Goal: Task Accomplishment & Management: Use online tool/utility

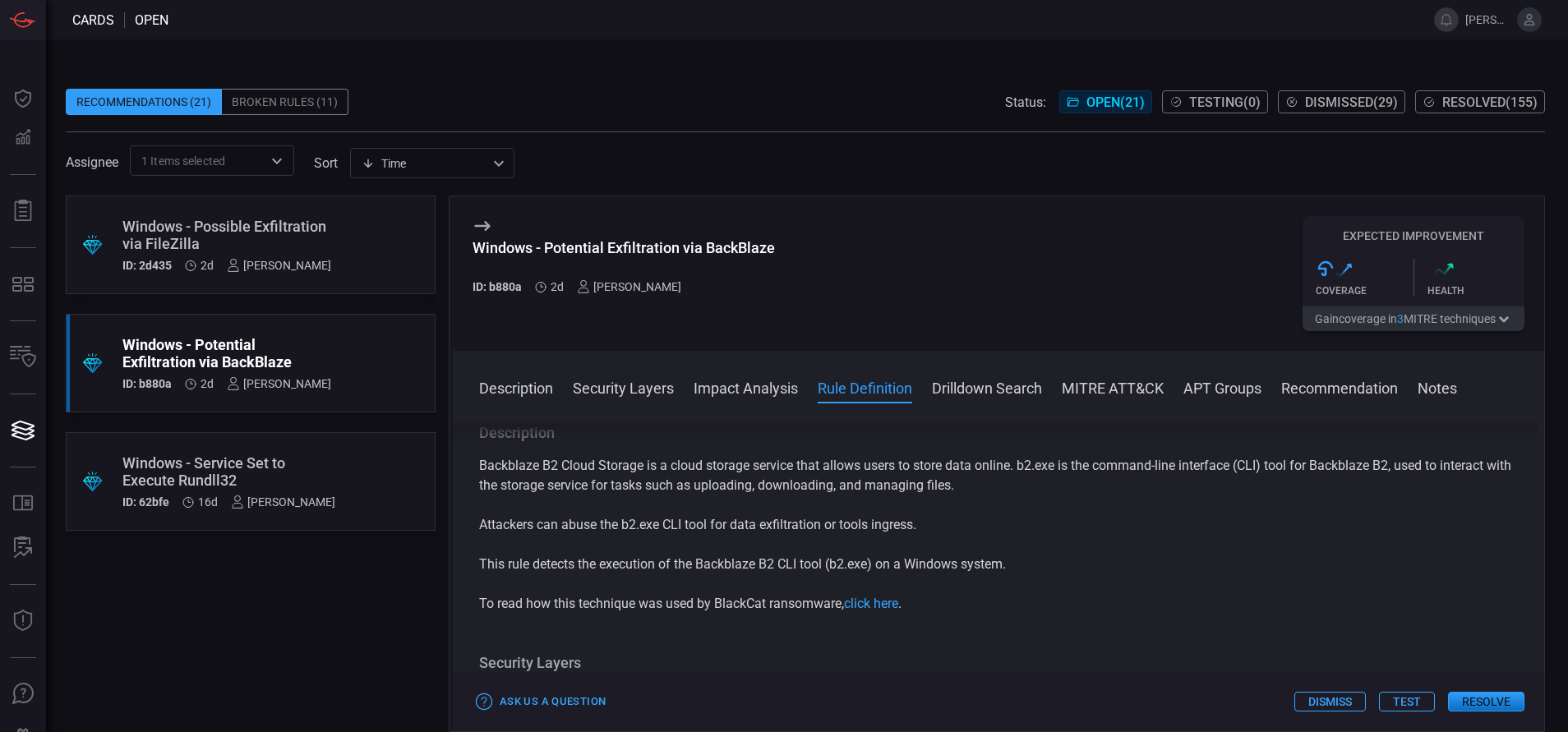
scroll to position [675, 0]
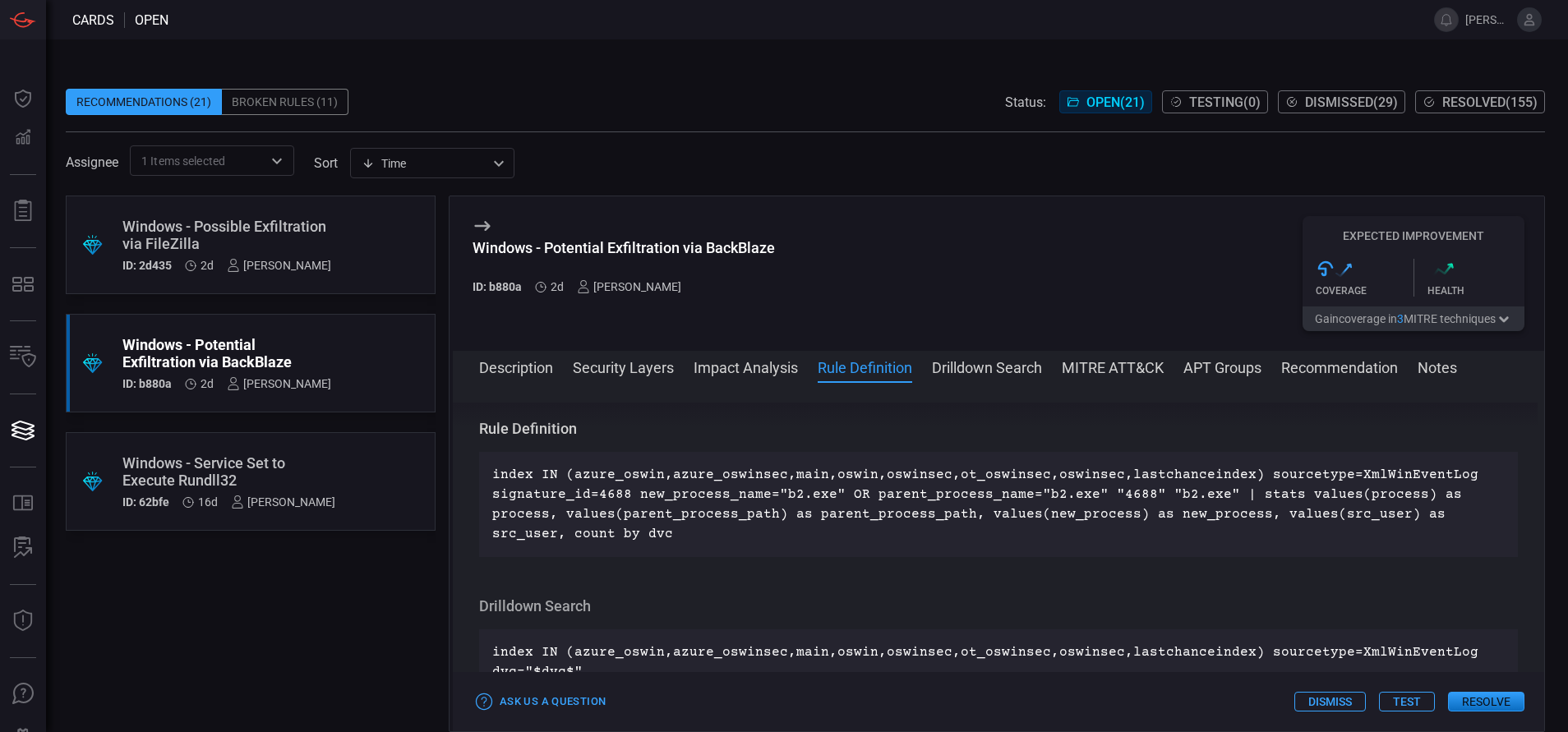
click at [301, 244] on div "Windows - Possible Exfiltration via FileZilla" at bounding box center [227, 235] width 208 height 35
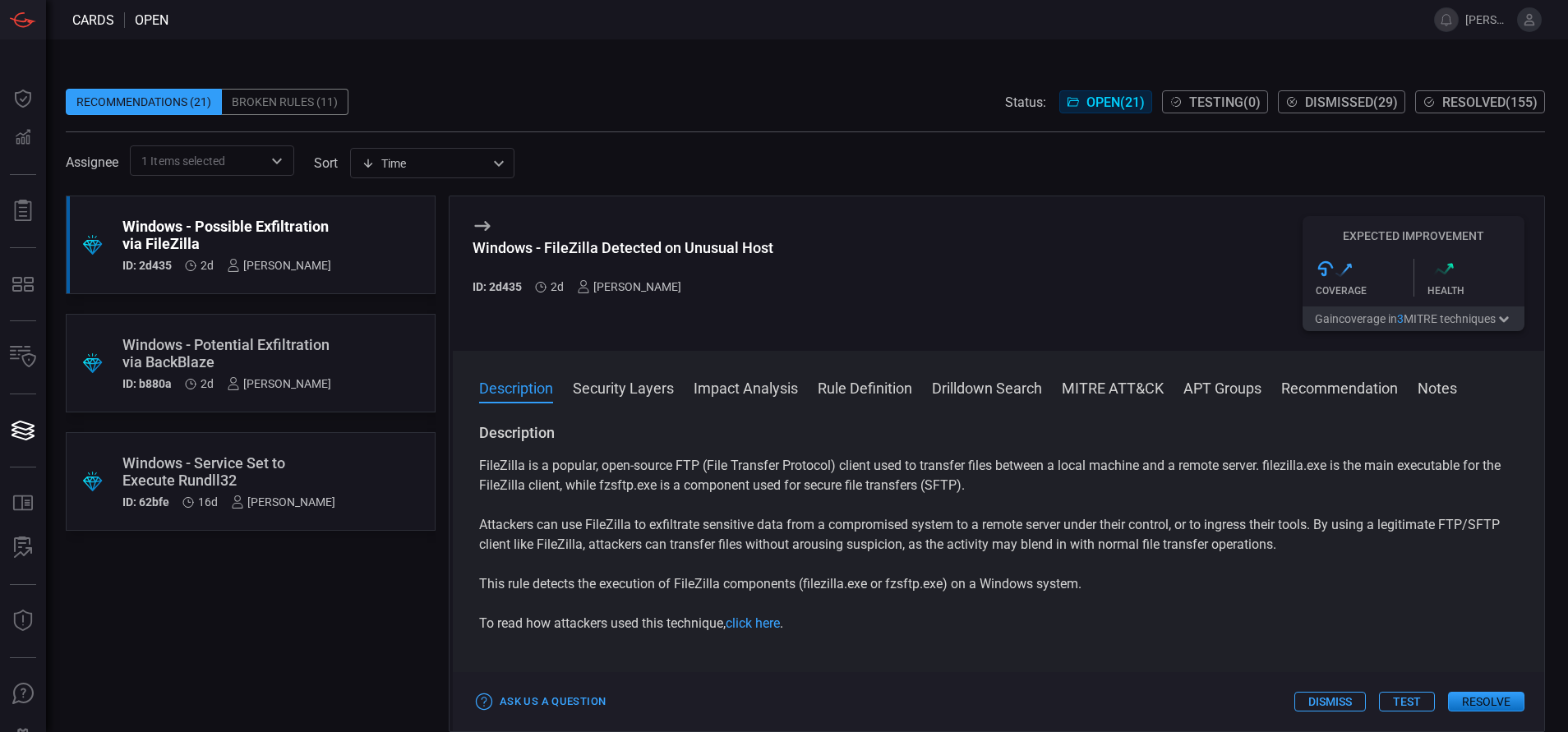
click at [1500, 700] on button "Resolve" at bounding box center [1487, 702] width 76 height 20
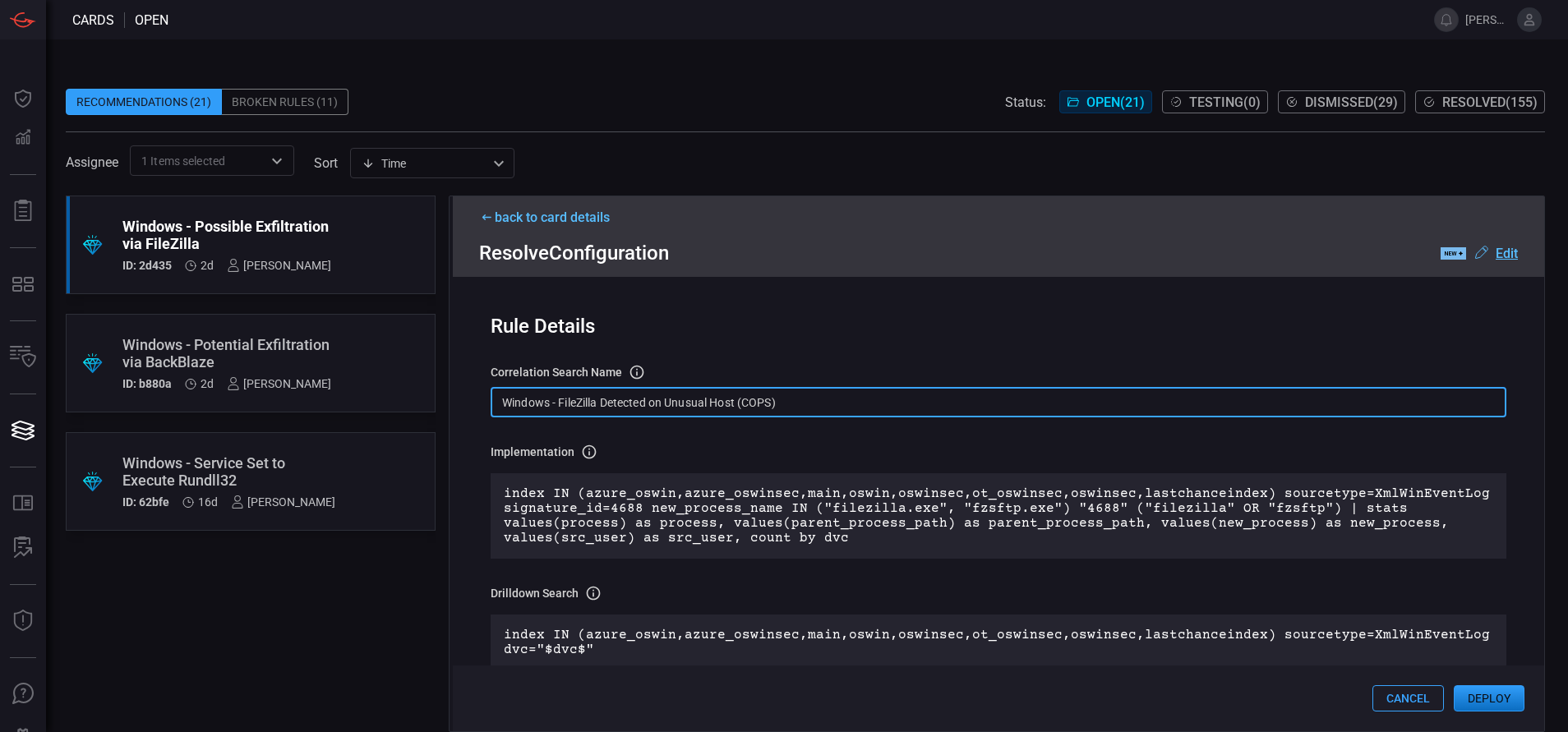
click at [792, 400] on input "Windows - FileZilla Detected on Unusual Host (COPS)" at bounding box center [999, 402] width 1016 height 31
paste input "Process - Possible Exfiltration via FileZilla"
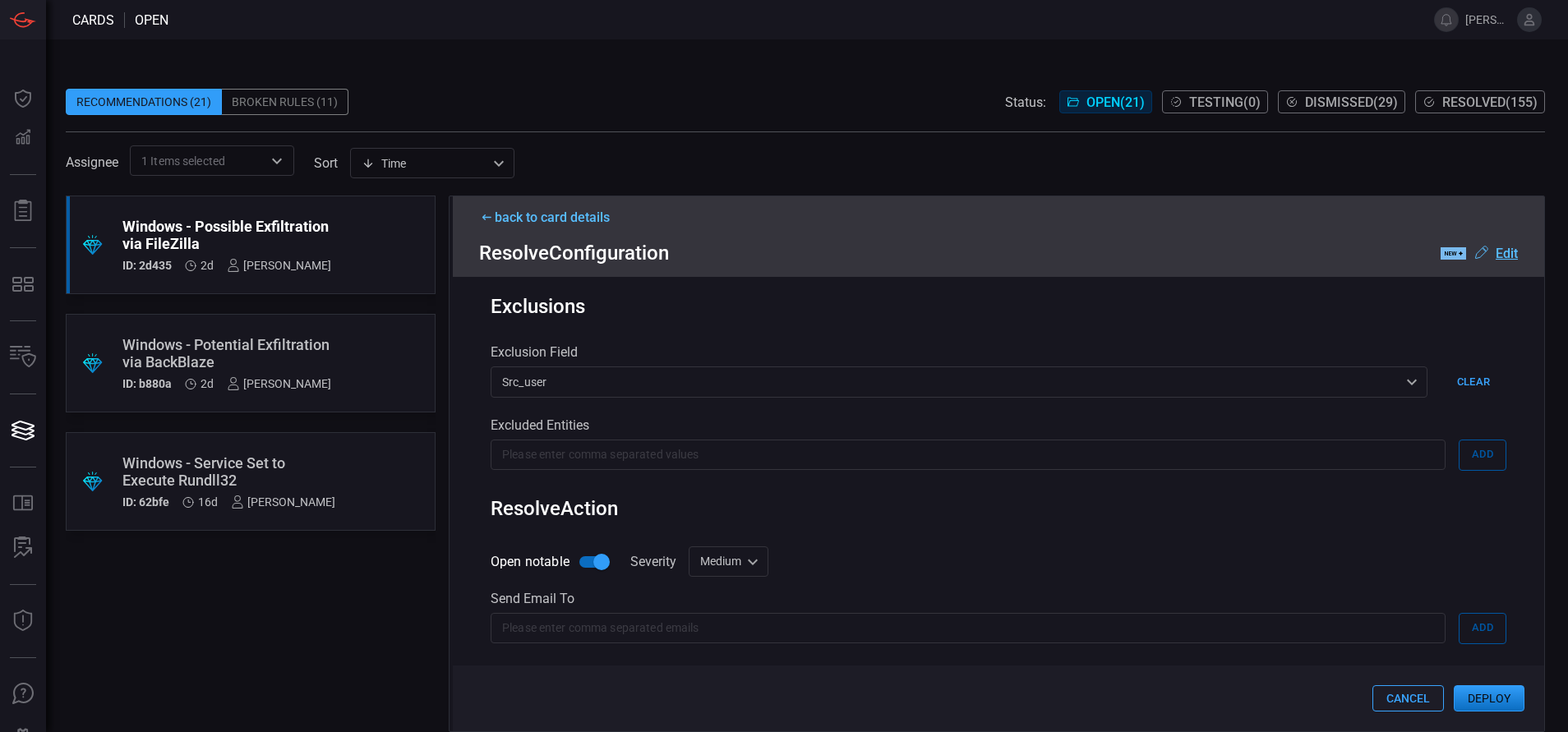
scroll to position [529, 0]
type input "Win Process - Possible Exfiltration via FileZilla"
click at [722, 568] on div "Medium medium Informational Low Medium High Critical ​" at bounding box center [729, 562] width 80 height 31
click at [718, 617] on li "Low" at bounding box center [730, 617] width 98 height 27
type input "low"
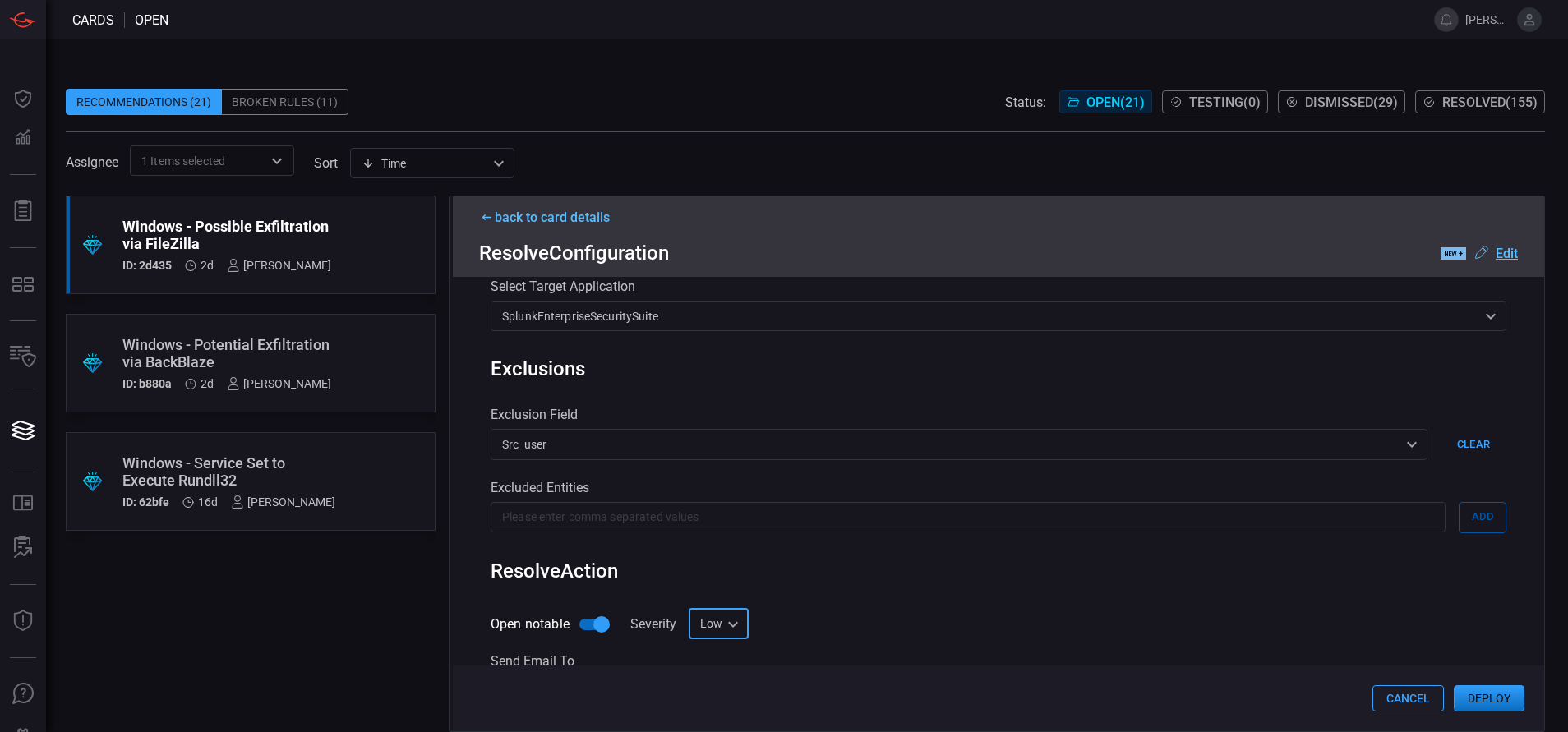
scroll to position [466, 0]
click at [1500, 702] on button "Deploy" at bounding box center [1488, 699] width 71 height 27
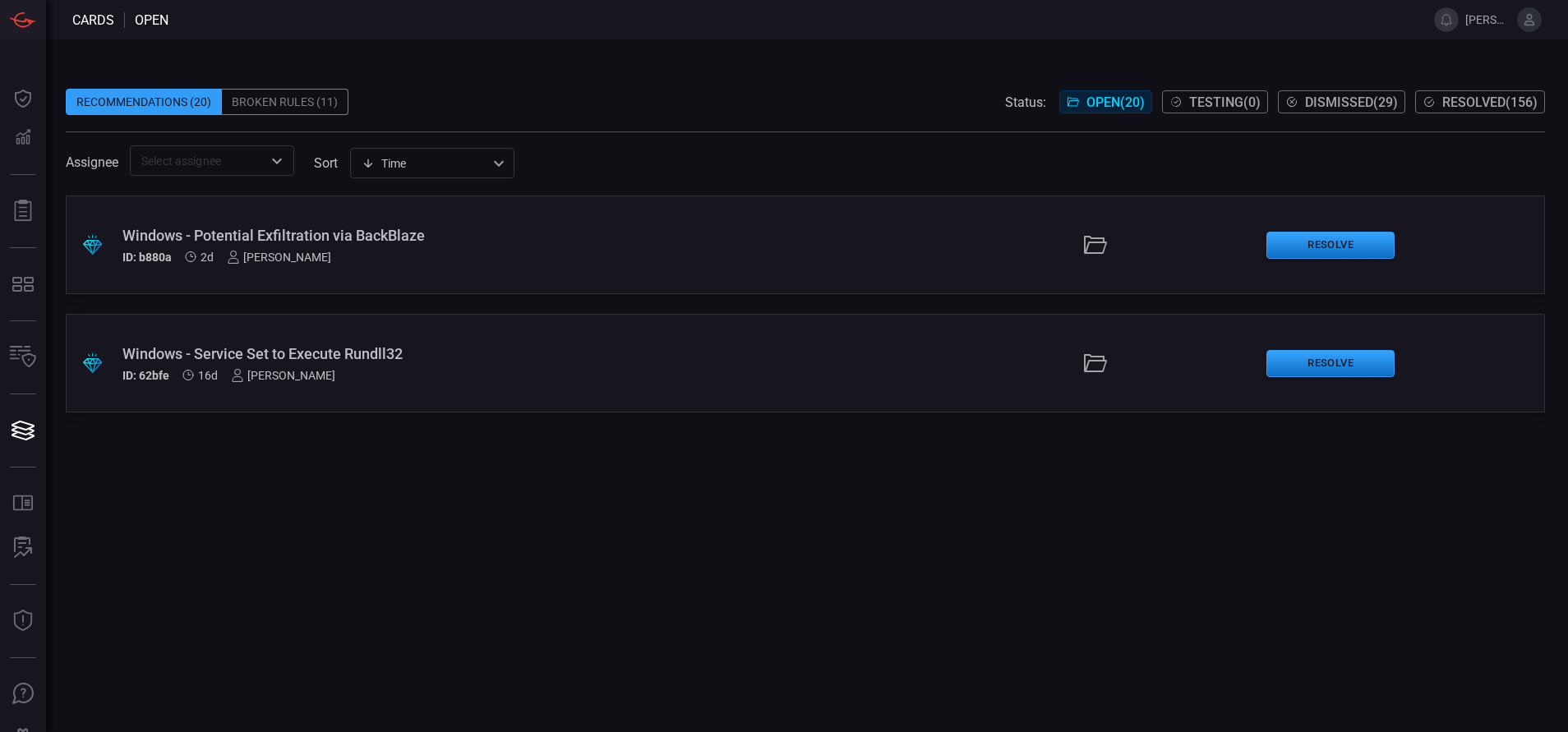
click at [269, 157] on icon "Open" at bounding box center [277, 161] width 20 height 20
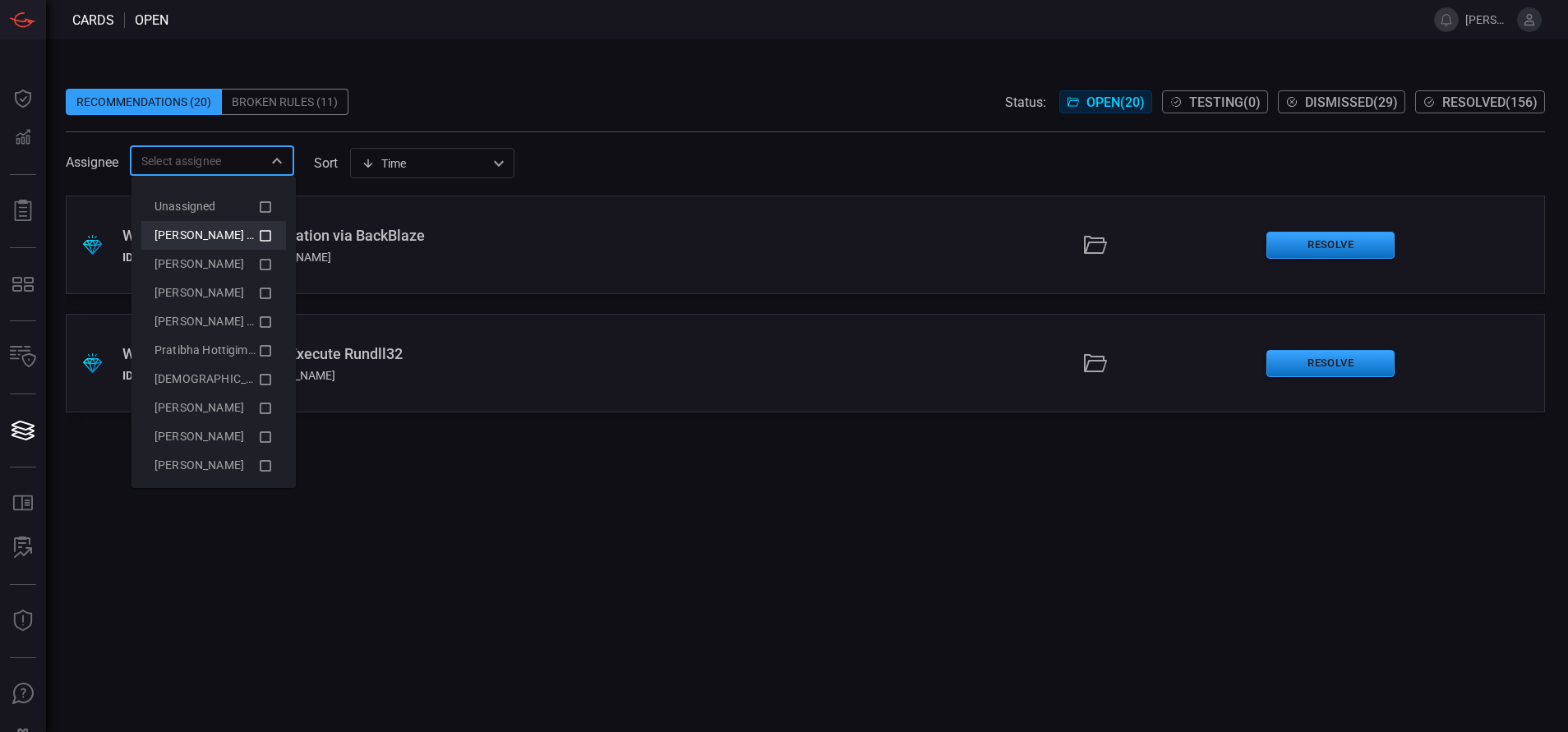
click at [258, 232] on icon at bounding box center [266, 236] width 15 height 20
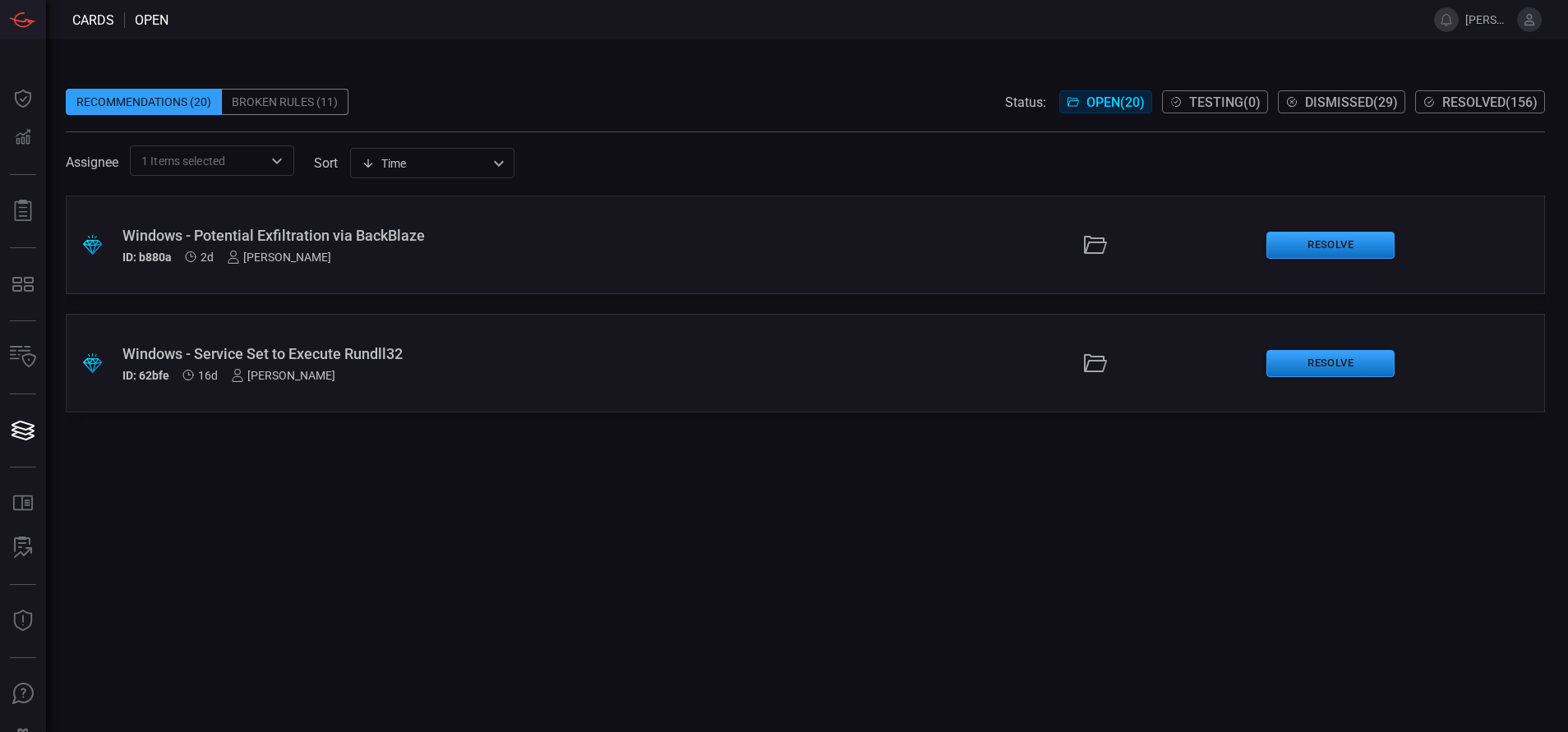
click at [455, 471] on div ".suggested_cards_icon{fill:url(#suggested_cards_icon);} Windows - Potential Exf…" at bounding box center [805, 464] width 1479 height 537
click at [1468, 103] on span "Resolved ( 156 )" at bounding box center [1490, 102] width 95 height 16
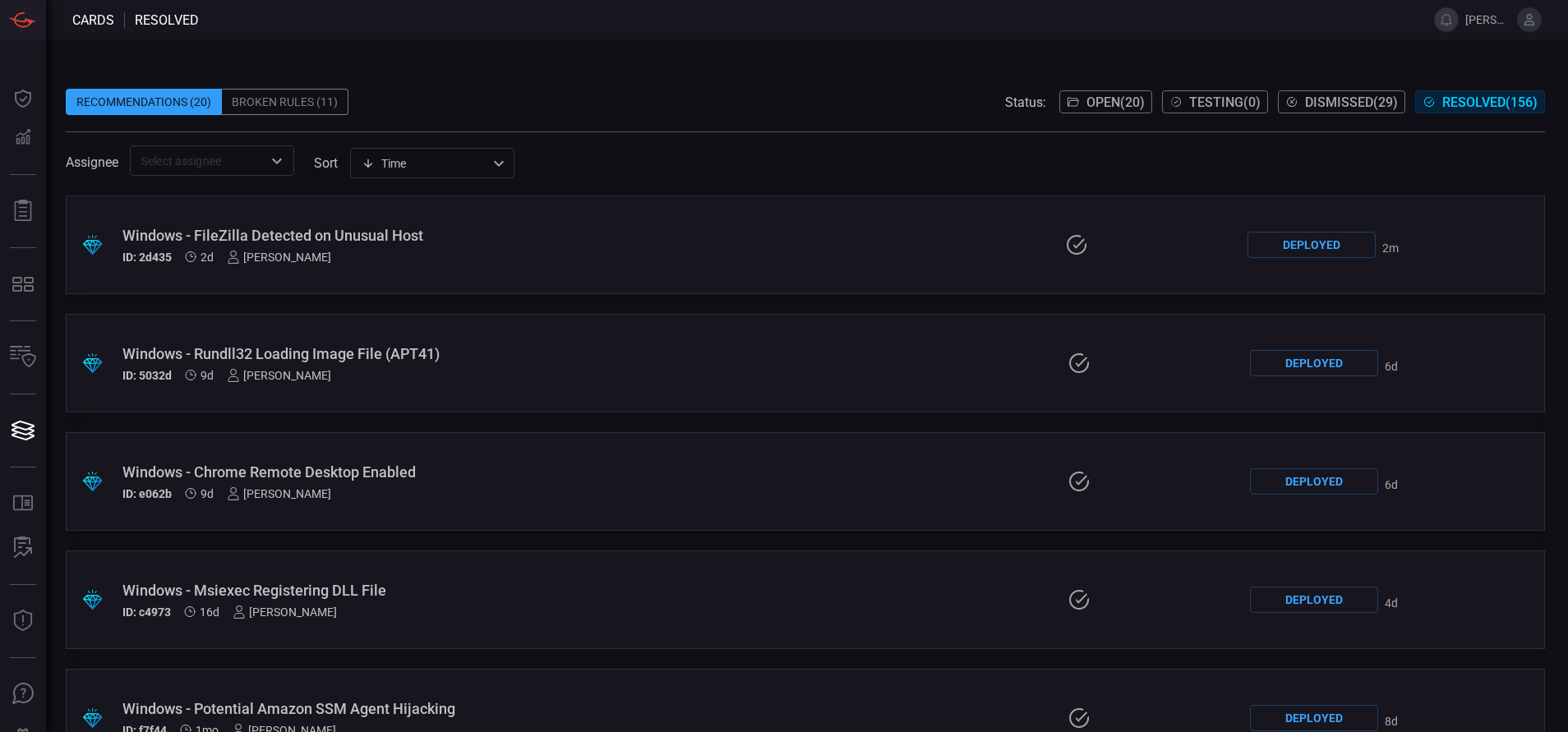
click at [455, 232] on div "Windows - FileZilla Detected on Unusual Host" at bounding box center [375, 235] width 505 height 17
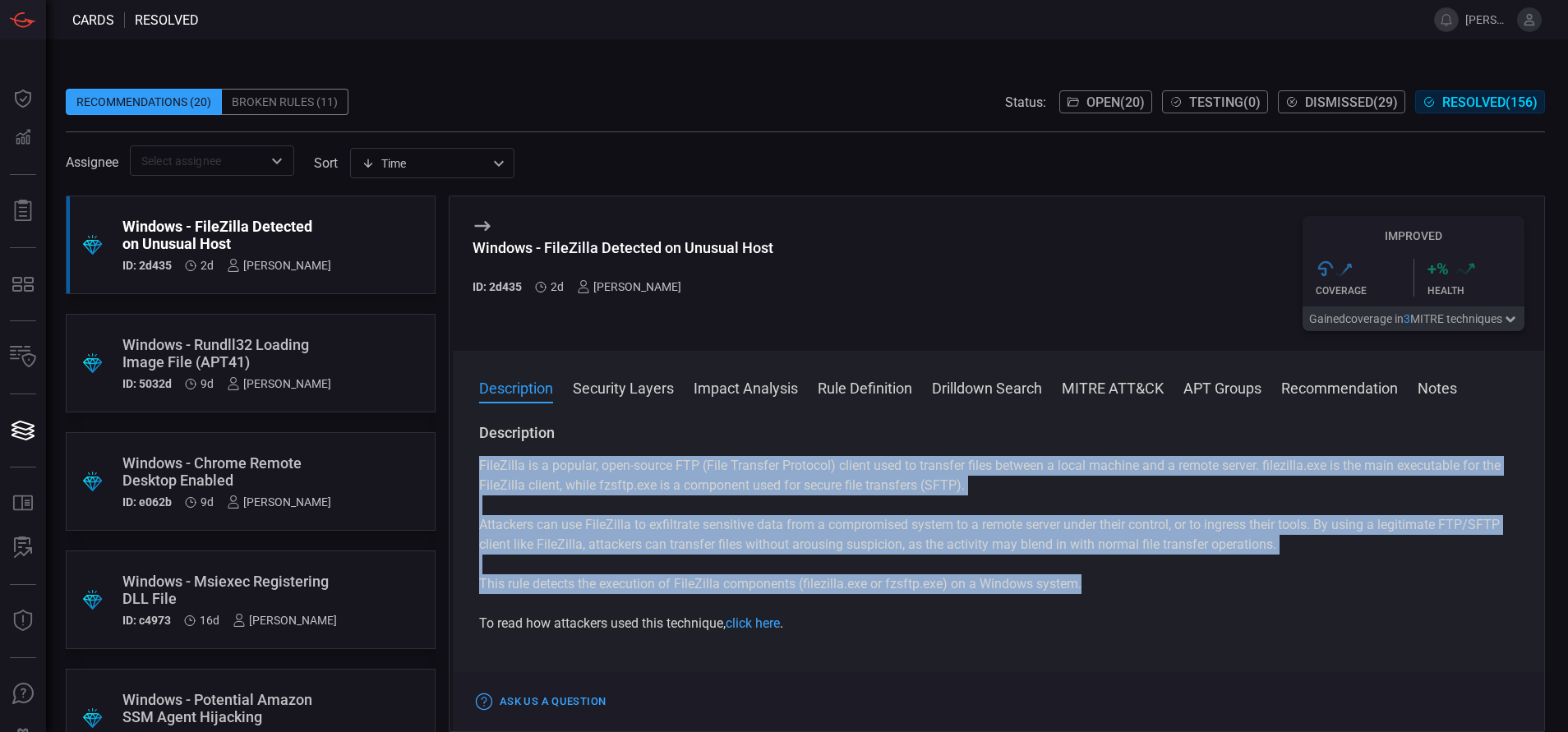
drag, startPoint x: 1090, startPoint y: 593, endPoint x: 472, endPoint y: 461, distance: 631.9
click at [472, 461] on div "Description FileZilla is a popular, open-source FTP (File Transfer Protocol) cl…" at bounding box center [999, 574] width 1092 height 302
copy div "FileZilla is a popular, open-source FTP (File Transfer Protocol) client used to…"
